Goal: Check status

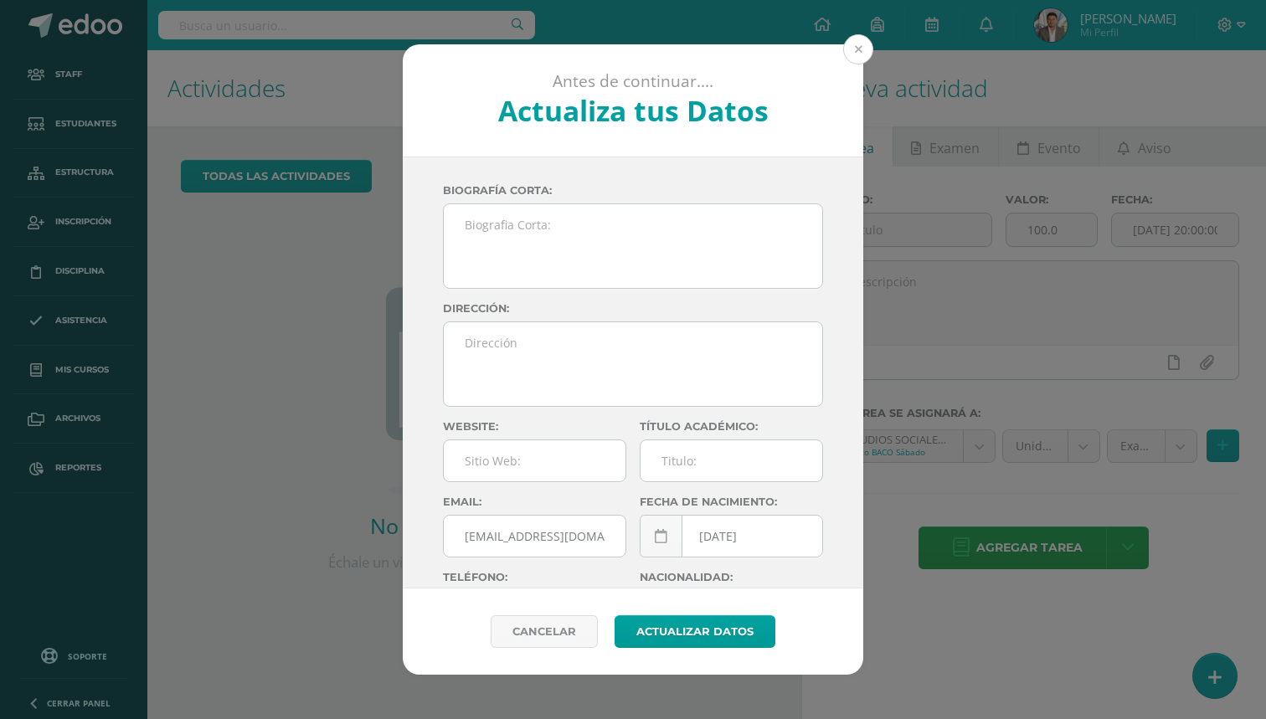
click at [858, 47] on button at bounding box center [858, 49] width 30 height 30
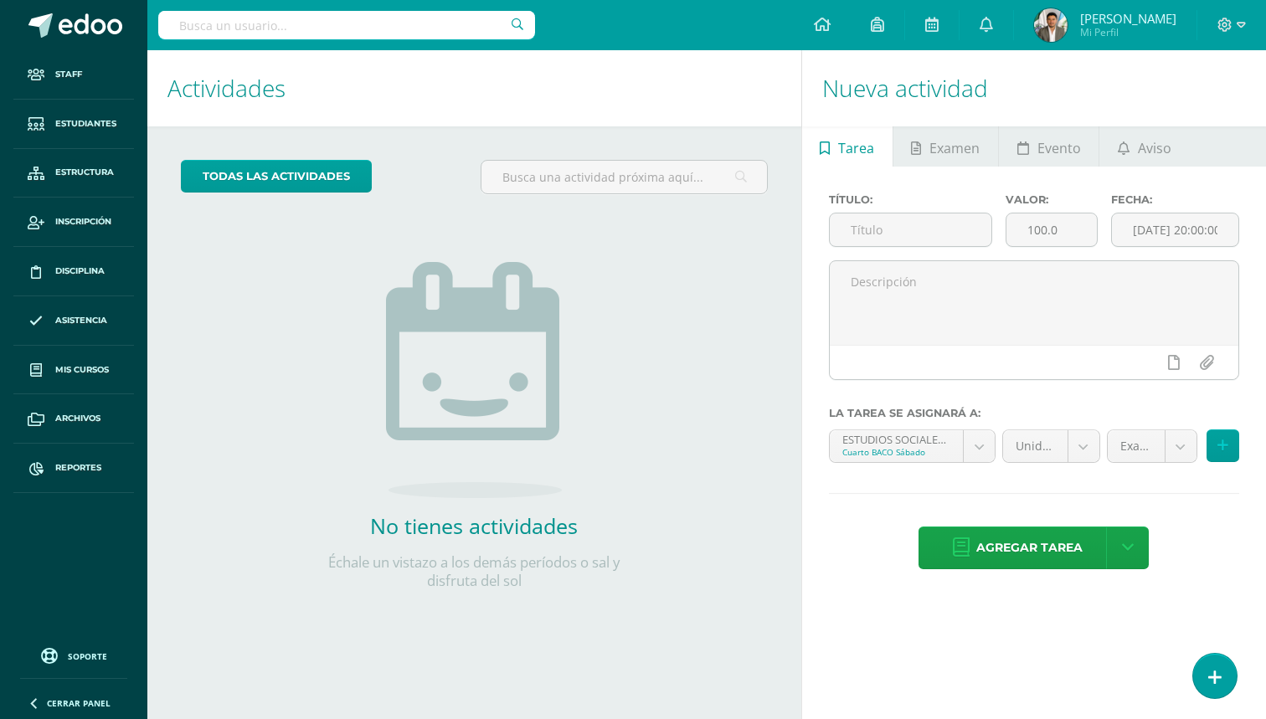
click at [426, 13] on input "text" at bounding box center [346, 25] width 377 height 28
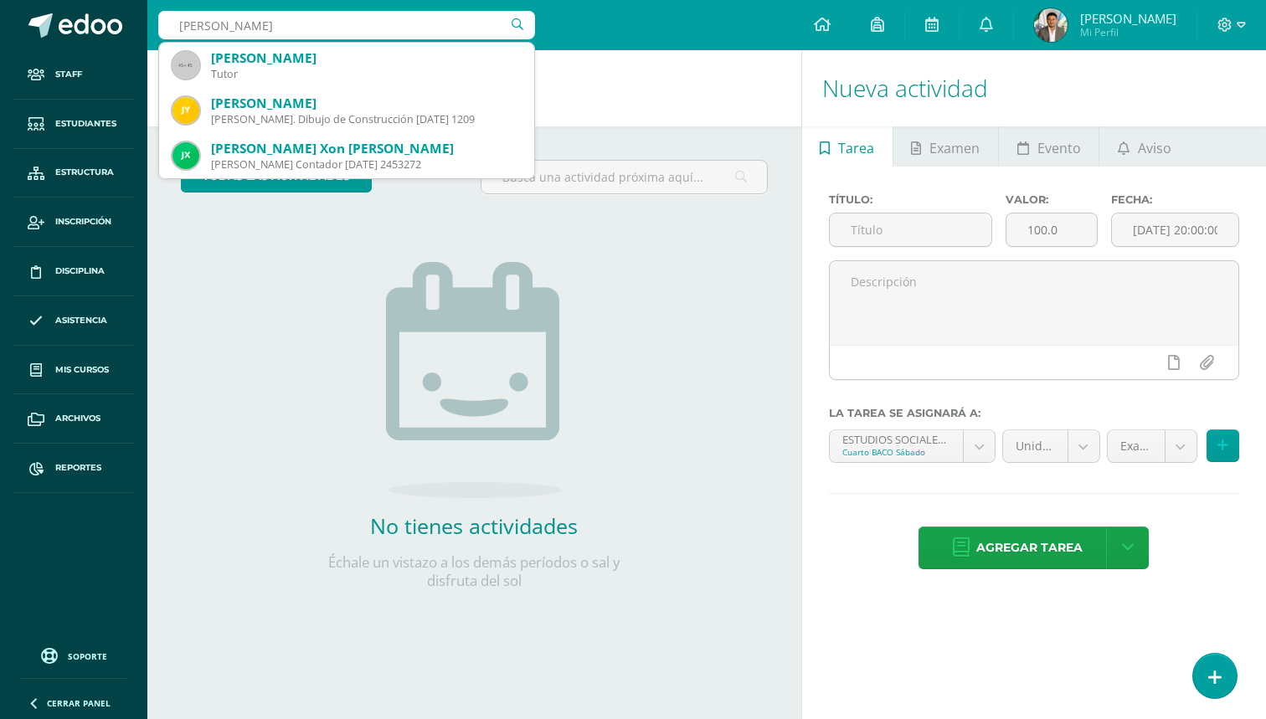
type input "[PERSON_NAME]"
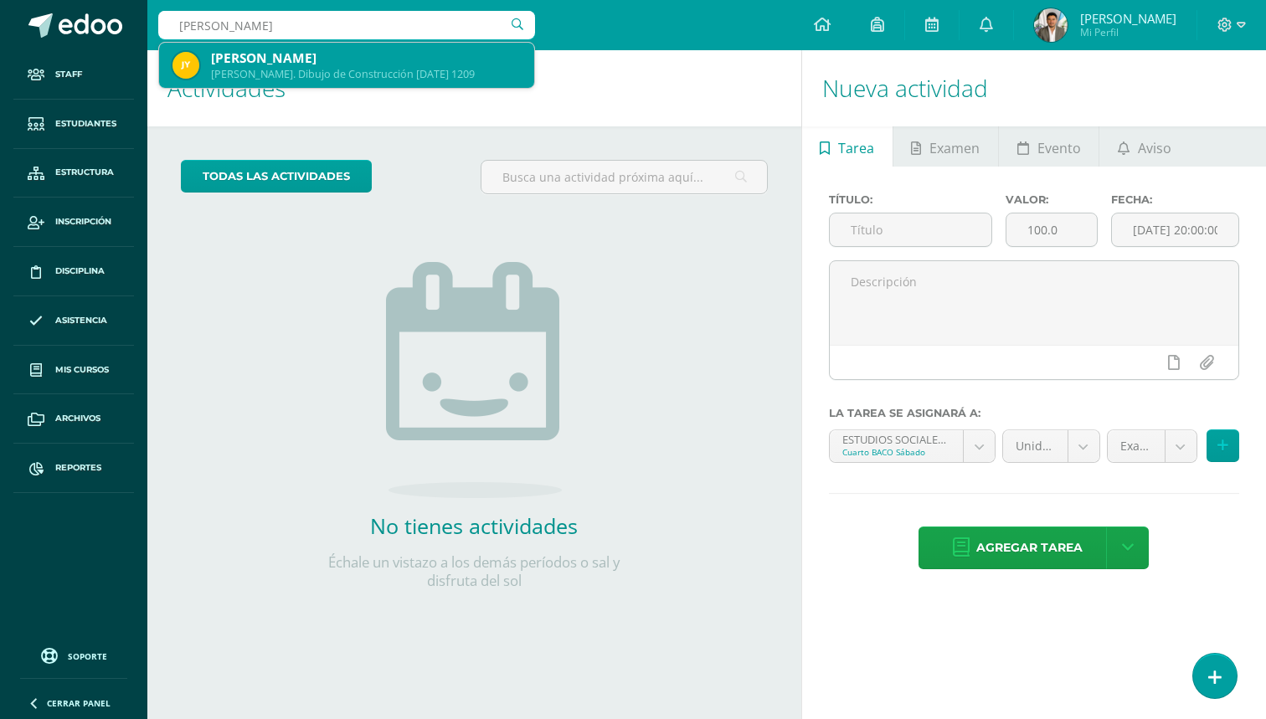
click at [394, 60] on div "[PERSON_NAME]" at bounding box center [366, 58] width 310 height 18
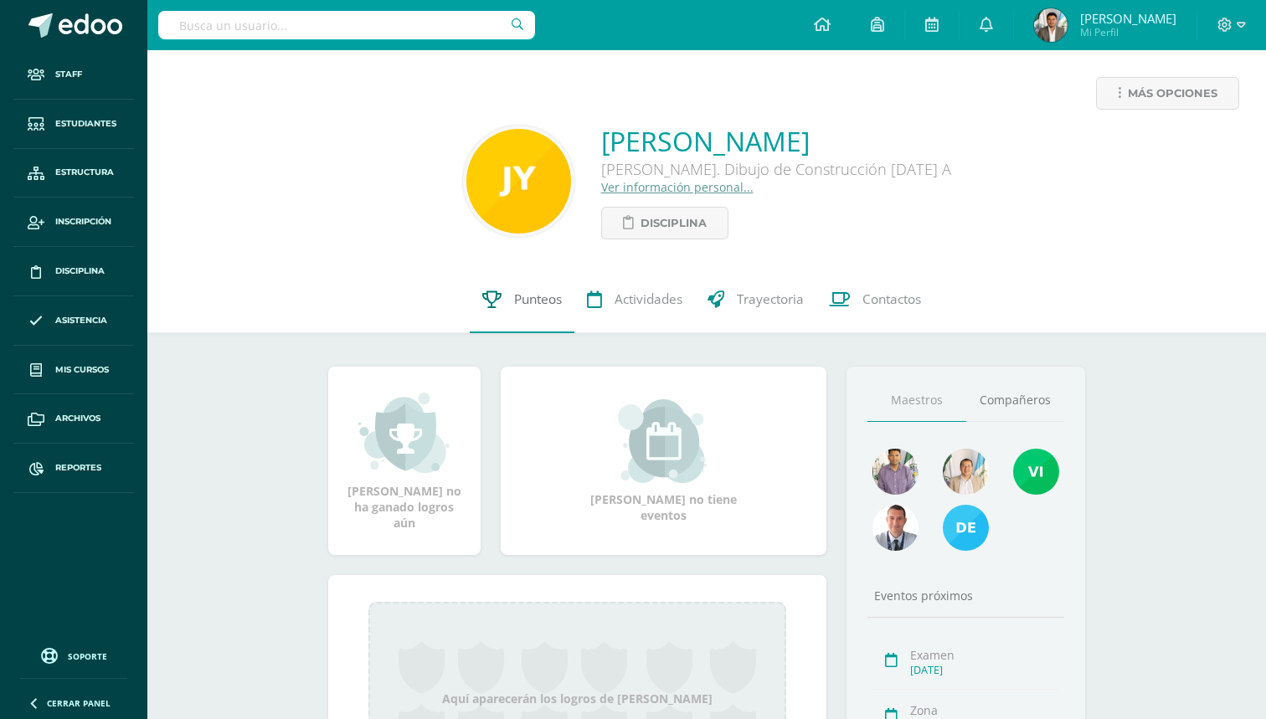
click at [522, 304] on span "Punteos" at bounding box center [538, 300] width 48 height 18
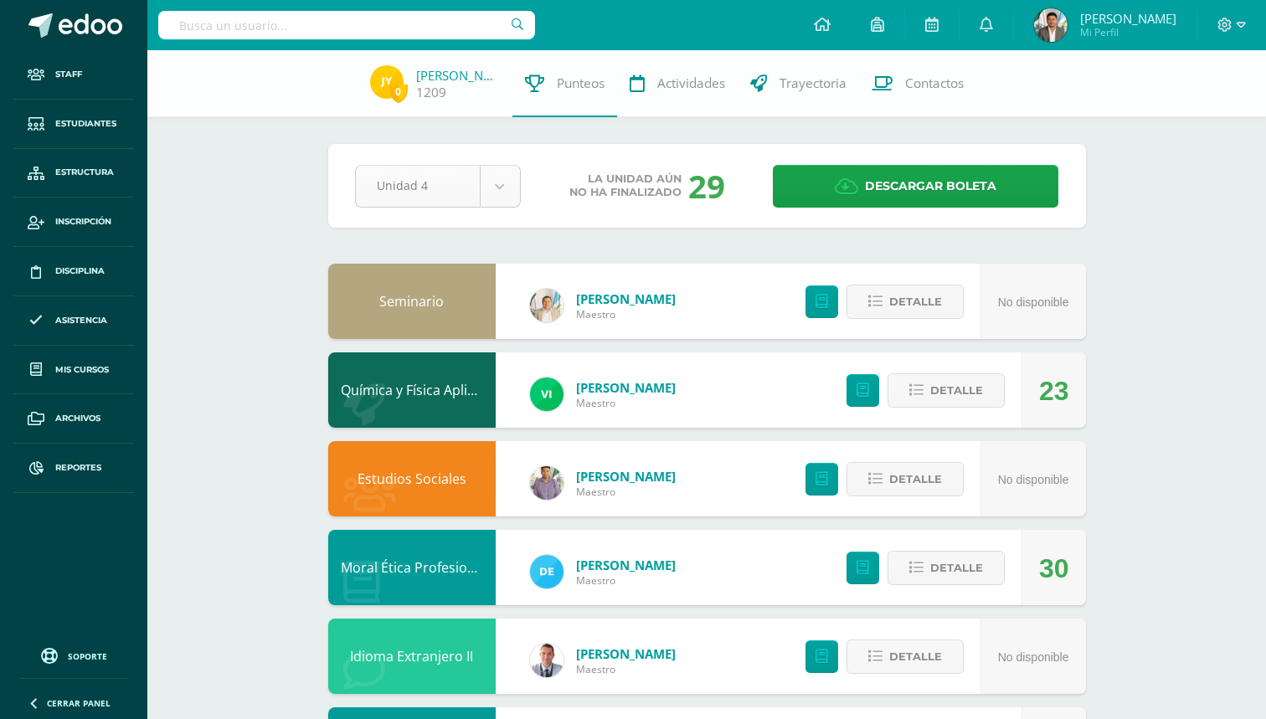
click at [495, 203] on body "Staff Estudiantes Estructura Inscripción Disciplina Asistencia Mis cursos Archi…" at bounding box center [633, 630] width 1266 height 1260
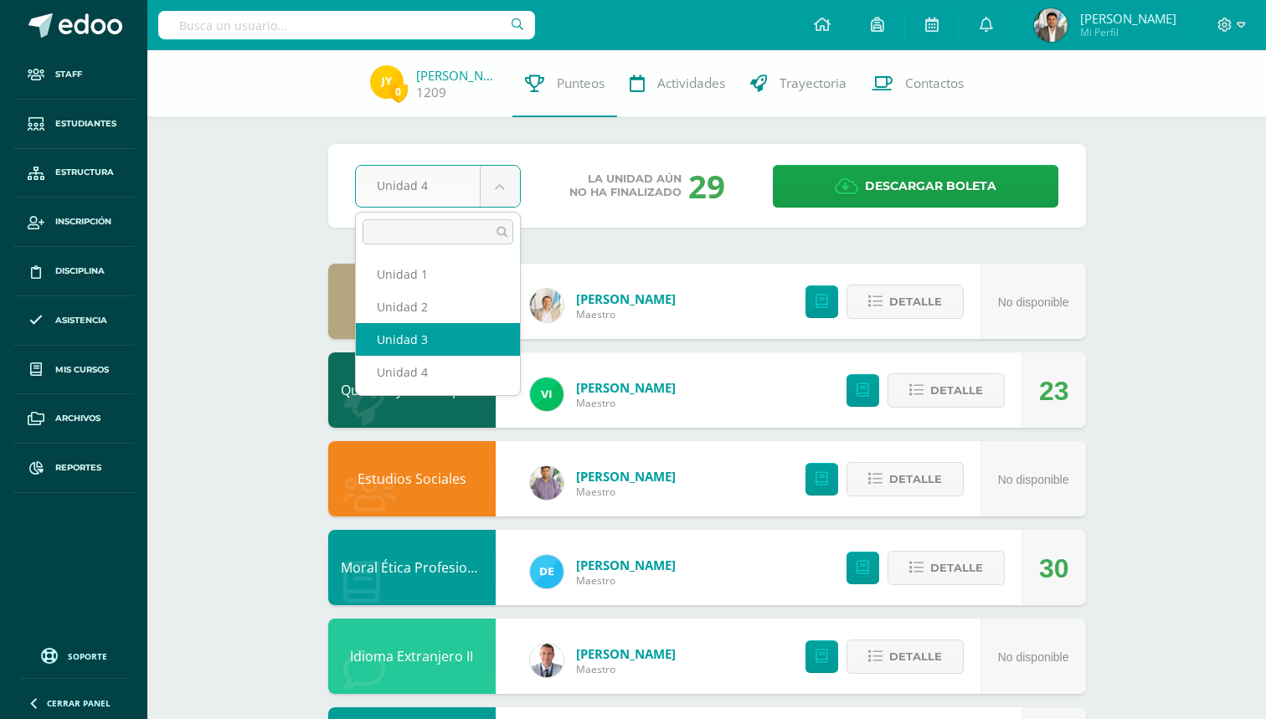
select select "Unidad 3"
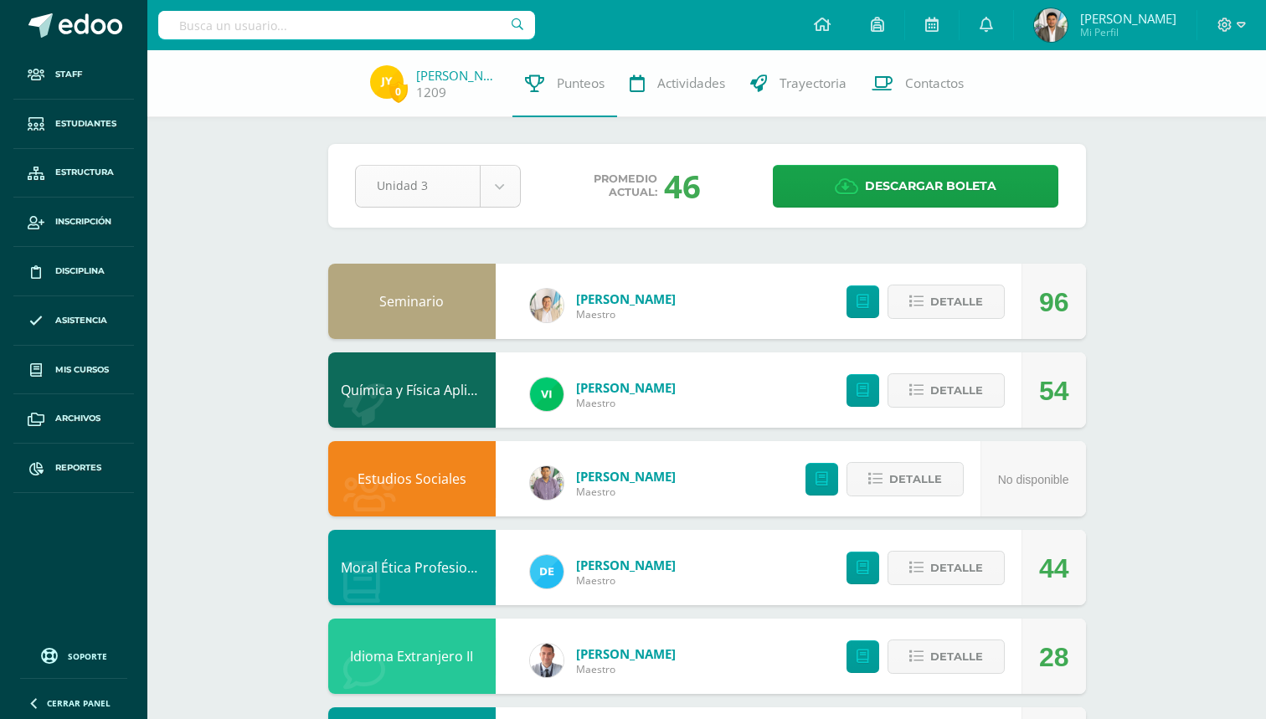
click at [507, 178] on body "Staff Estudiantes Estructura Inscripción Disciplina Asistencia Mis cursos Archi…" at bounding box center [633, 630] width 1266 height 1260
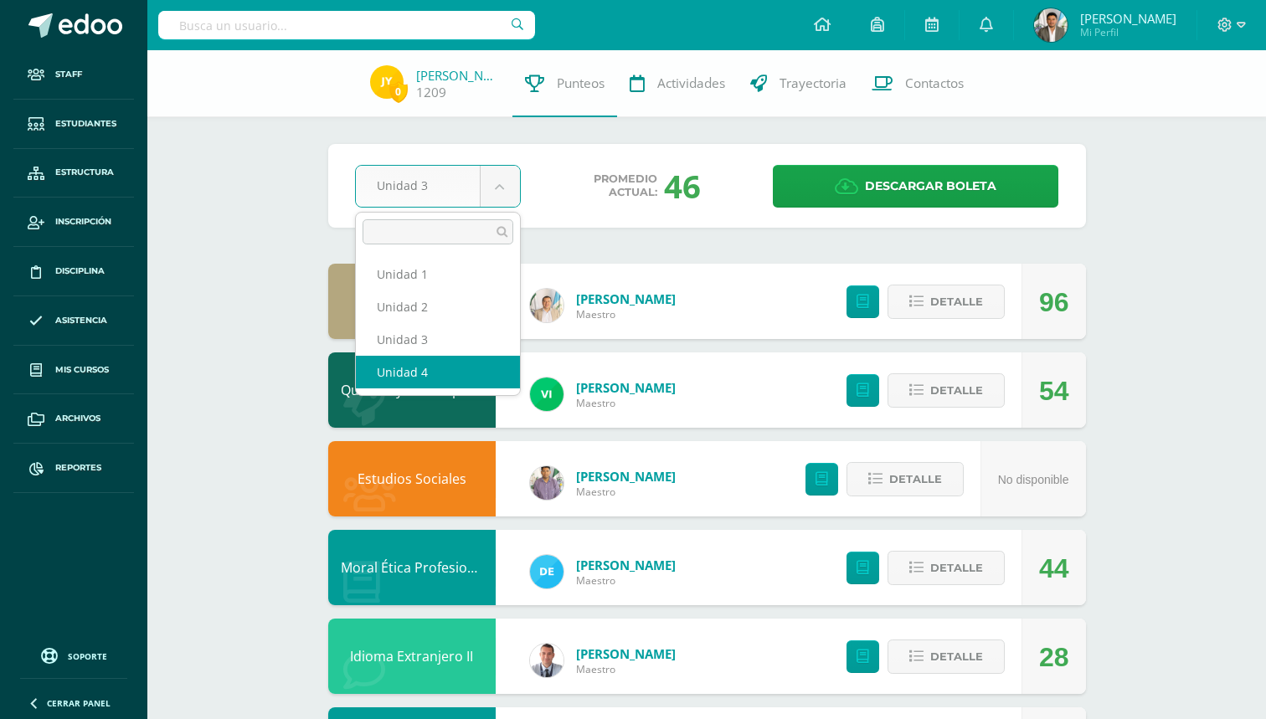
select select "Unidad 4"
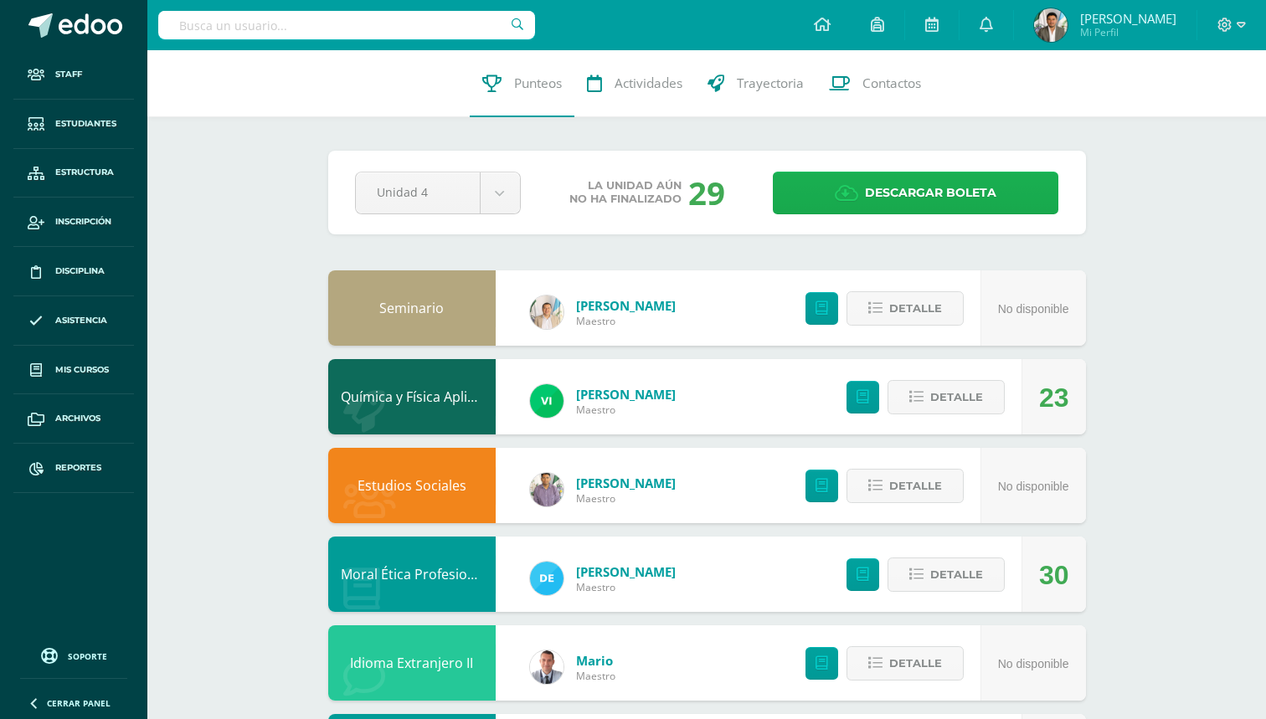
click at [813, 186] on link "Descargar boleta" at bounding box center [916, 193] width 286 height 43
